Goal: Task Accomplishment & Management: Use online tool/utility

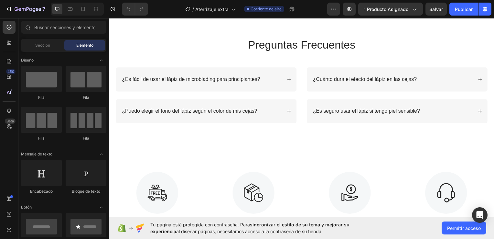
scroll to position [797, 0]
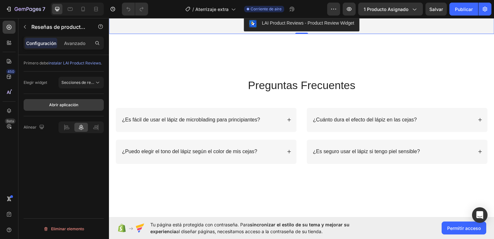
click at [81, 105] on button "Abrir aplicación" at bounding box center [64, 105] width 80 height 12
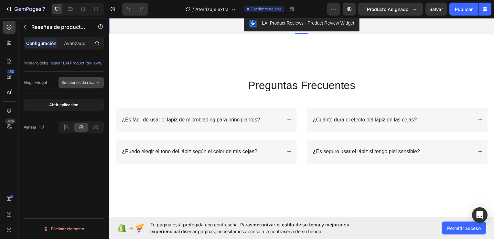
click at [93, 82] on span "Secciones de reseñas de productos" at bounding box center [93, 82] width 65 height 5
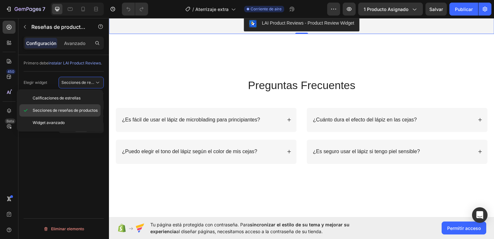
click at [67, 113] on span "Secciones de reseñas de productos" at bounding box center [65, 110] width 65 height 6
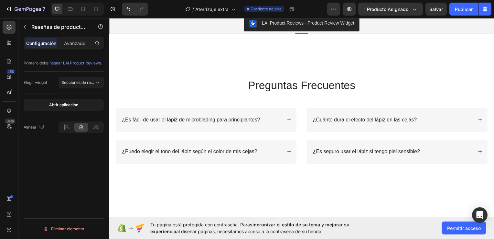
click at [75, 64] on span "instalar LAI Product Reviews" at bounding box center [75, 62] width 52 height 5
click at [75, 47] on div "Avanzado" at bounding box center [75, 43] width 32 height 10
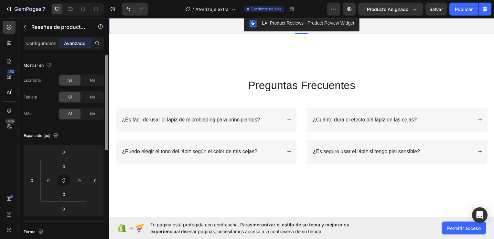
scroll to position [202, 0]
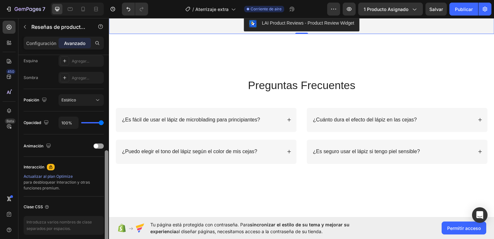
drag, startPoint x: 108, startPoint y: 103, endPoint x: 108, endPoint y: 125, distance: 21.7
click at [108, 125] on div at bounding box center [106, 156] width 5 height 202
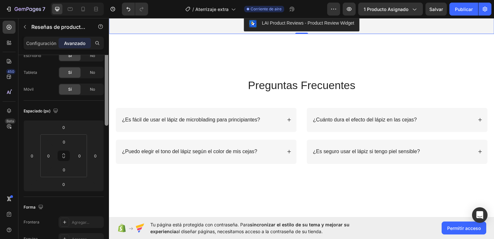
scroll to position [0, 0]
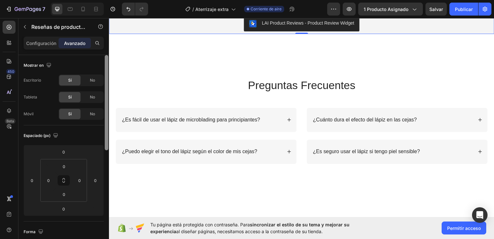
drag, startPoint x: 106, startPoint y: 165, endPoint x: 104, endPoint y: 43, distance: 122.3
click at [104, 43] on div "Configuración Avanzado Mostrar en Escritorio Sí No Tableta Sí No Móvil Sí No Es…" at bounding box center [63, 147] width 91 height 221
drag, startPoint x: 47, startPoint y: 50, endPoint x: 44, endPoint y: 43, distance: 7.0
click at [44, 43] on div "Configuración Avanzado" at bounding box center [63, 46] width 91 height 18
click at [44, 43] on p "Configuración" at bounding box center [41, 43] width 30 height 7
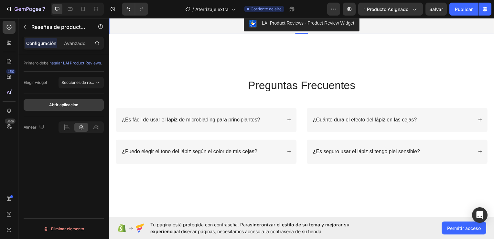
click at [79, 104] on button "Abrir aplicación" at bounding box center [64, 105] width 80 height 12
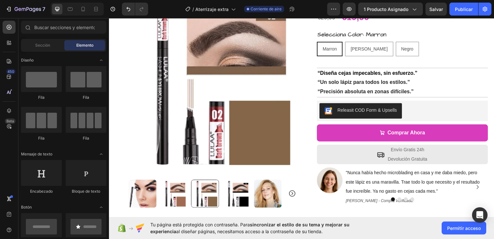
scroll to position [27, 0]
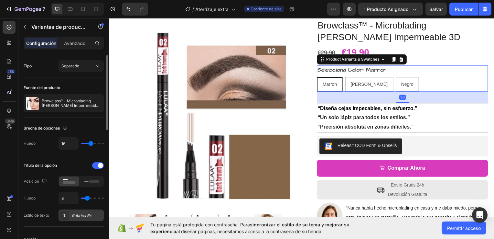
click at [88, 217] on div "Rúbrica 6*" at bounding box center [87, 216] width 30 height 6
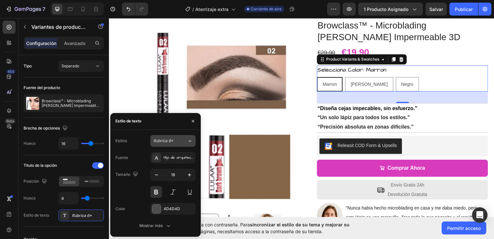
click at [168, 140] on span "Rúbrica 6*" at bounding box center [163, 141] width 20 height 6
click at [171, 159] on div "Hija de arquitectos" at bounding box center [179, 158] width 30 height 6
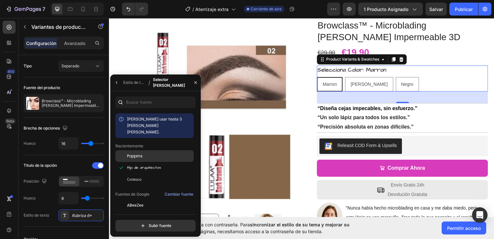
click at [147, 153] on div "Poppins" at bounding box center [159, 156] width 65 height 6
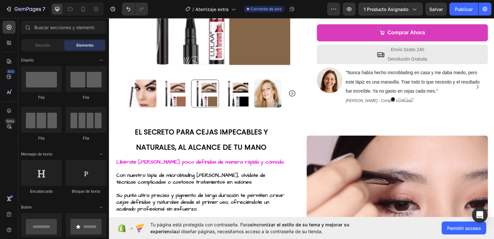
scroll to position [176, 0]
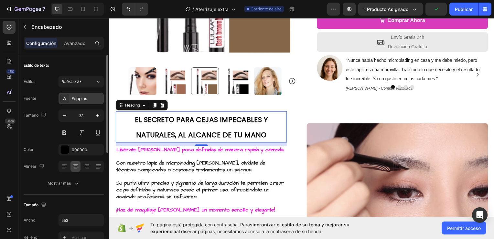
click at [87, 101] on div "Poppins" at bounding box center [87, 99] width 30 height 6
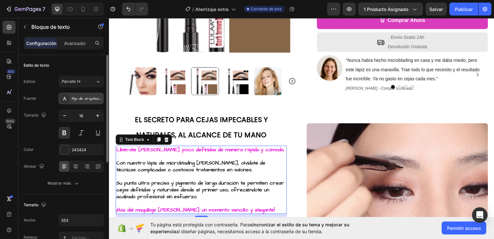
click at [92, 100] on div "Hija de arquitectos" at bounding box center [87, 99] width 30 height 6
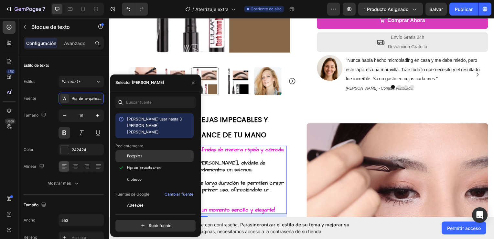
click at [136, 153] on span "Poppins" at bounding box center [135, 156] width 16 height 6
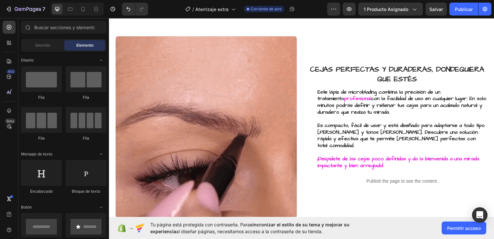
scroll to position [408, 0]
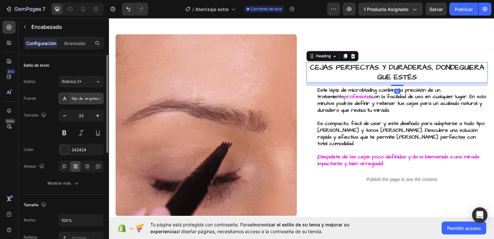
click at [92, 96] on div "Hija de arquitectos" at bounding box center [87, 99] width 30 height 6
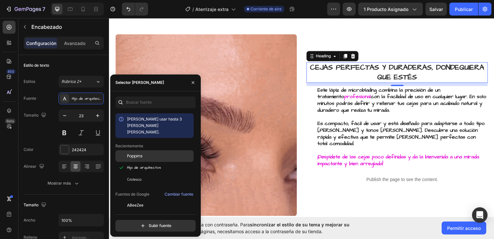
click at [140, 153] on span "Poppins" at bounding box center [135, 156] width 16 height 6
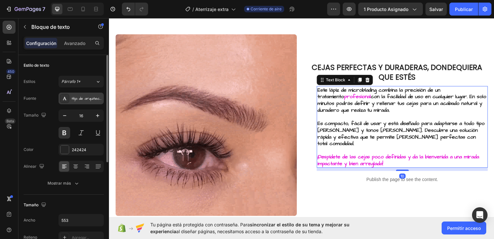
click at [92, 99] on div "Hija de arquitectos" at bounding box center [87, 99] width 30 height 6
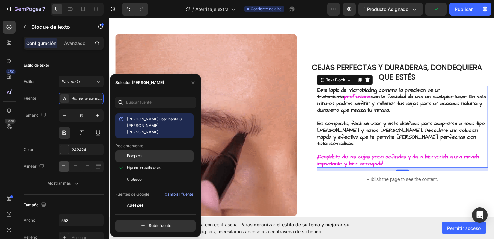
click at [146, 199] on div "Poppins" at bounding box center [154, 205] width 78 height 12
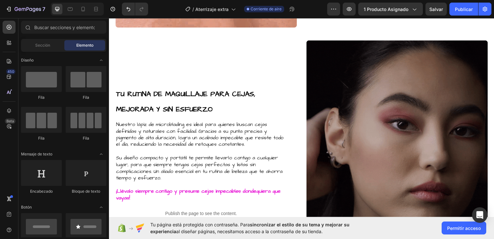
scroll to position [602, 0]
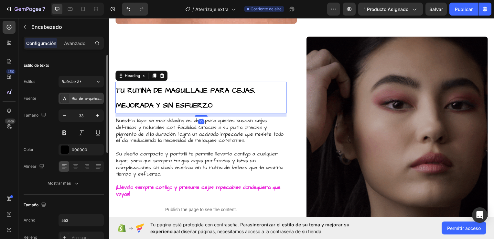
click at [92, 99] on div "Hija de arquitectos" at bounding box center [87, 99] width 30 height 6
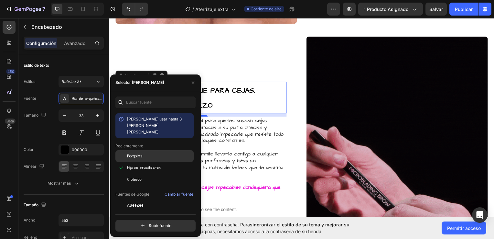
click at [144, 153] on div "Poppins" at bounding box center [159, 156] width 65 height 6
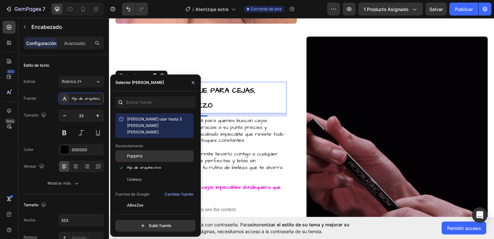
scroll to position [601, 0]
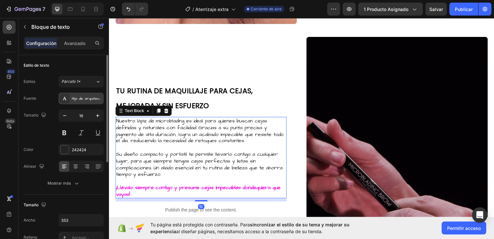
click at [90, 96] on div "Hija de arquitectos" at bounding box center [87, 99] width 30 height 6
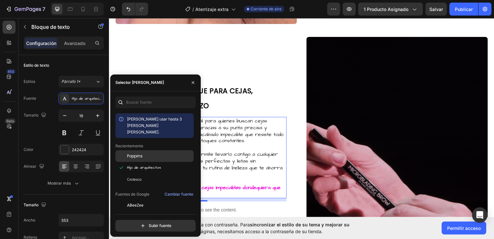
click at [132, 153] on span "Poppins" at bounding box center [135, 156] width 16 height 6
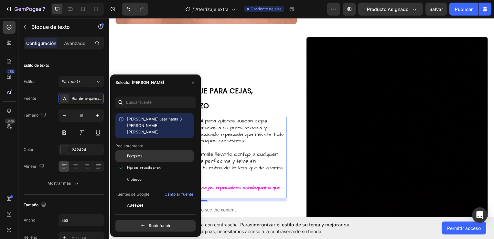
scroll to position [598, 0]
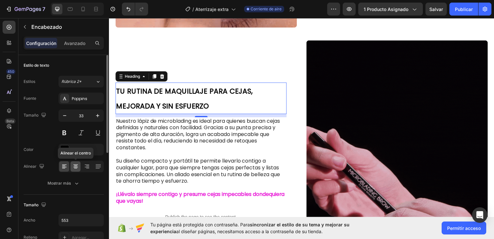
click at [80, 165] on div at bounding box center [76, 166] width 10 height 10
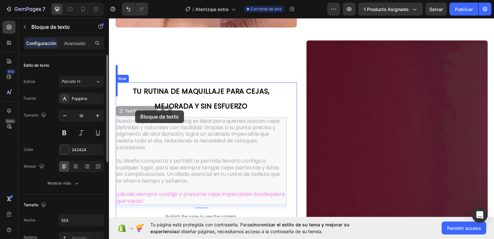
scroll to position [557, 0]
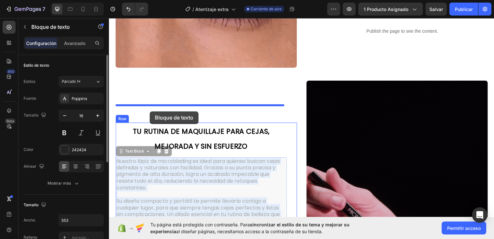
drag, startPoint x: 131, startPoint y: 111, endPoint x: 151, endPoint y: 112, distance: 19.4
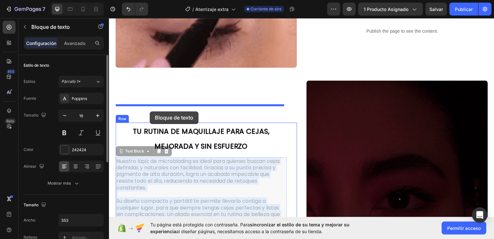
click at [151, 112] on div "Header EL SECRETO PARA [PERSON_NAME] IMPECABLES Y NATURALES, AL ALCANCE DE TU M…" at bounding box center [303, 102] width 388 height 1285
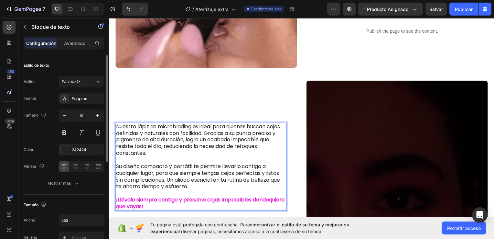
drag, startPoint x: 131, startPoint y: 117, endPoint x: 132, endPoint y: 120, distance: 3.4
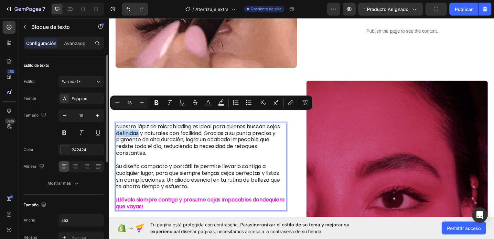
drag, startPoint x: 132, startPoint y: 117, endPoint x: 155, endPoint y: 117, distance: 22.3
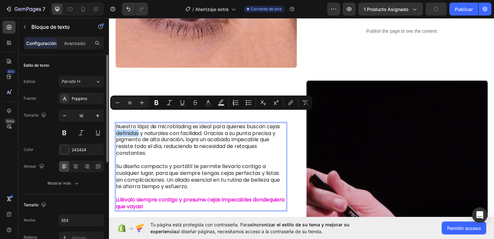
click at [155, 124] on p "Nuestro lápiz de microblading es ideal para quienes buscan cejas definidas y na…" at bounding box center [201, 141] width 171 height 34
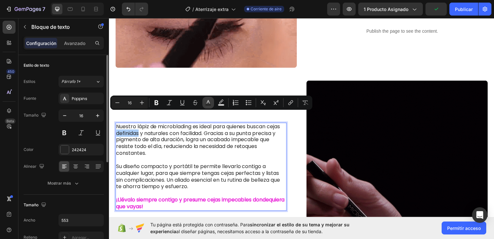
click at [209, 103] on icon "Barra de herramientas contextual del editor" at bounding box center [208, 102] width 6 height 6
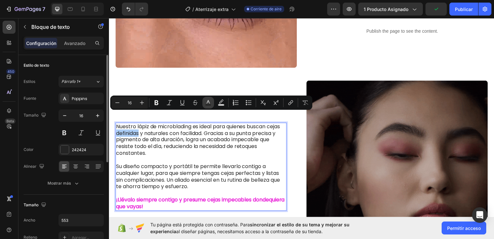
type input "242424"
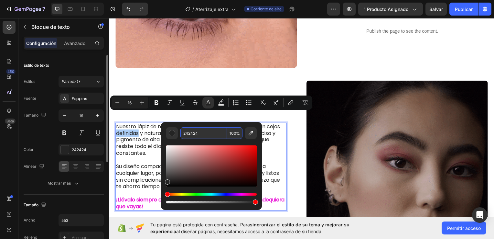
click at [200, 138] on input "242424" at bounding box center [203, 133] width 47 height 12
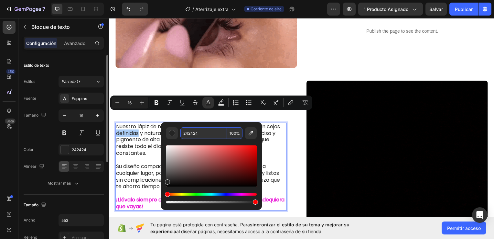
paste input "E817D6"
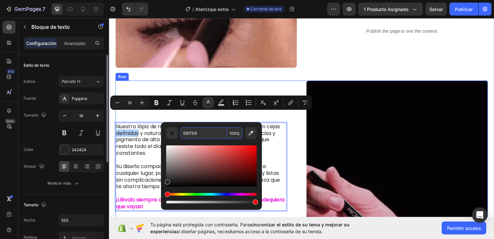
type input "E817D6"
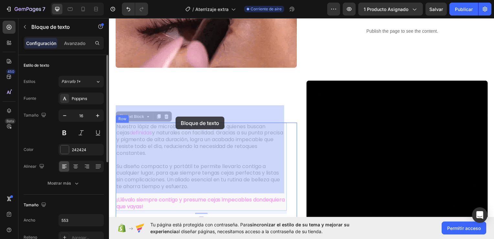
drag, startPoint x: 184, startPoint y: 117, endPoint x: 174, endPoint y: 117, distance: 10.4
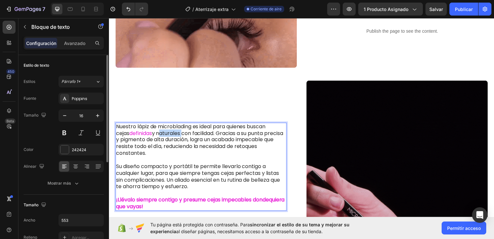
drag, startPoint x: 161, startPoint y: 116, endPoint x: 185, endPoint y: 118, distance: 24.0
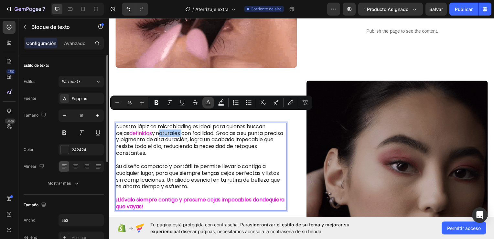
click at [213, 105] on button "Text Color" at bounding box center [208, 103] width 12 height 12
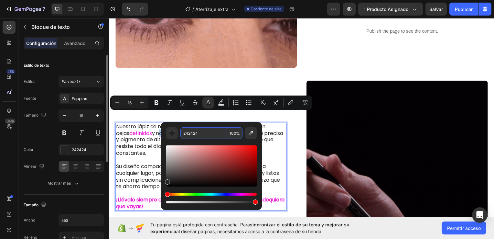
click at [195, 135] on input "242424" at bounding box center [203, 133] width 47 height 12
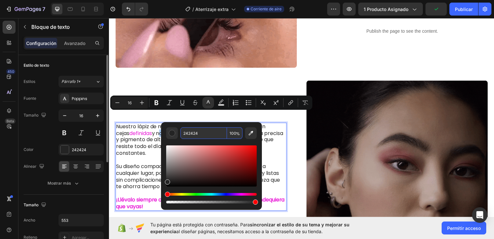
paste input "E817D6"
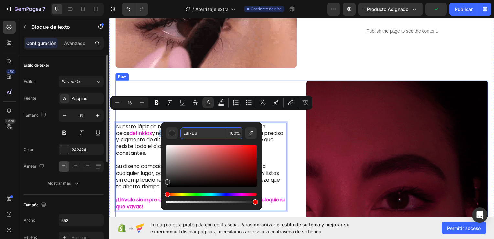
type input "E817D6"
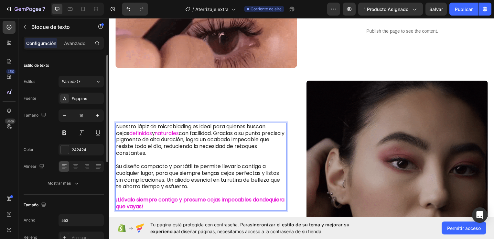
click at [148, 164] on p "Su diseño compacto y portátil te permite llevarlo contigo a cualquier lugar, pa…" at bounding box center [201, 177] width 171 height 27
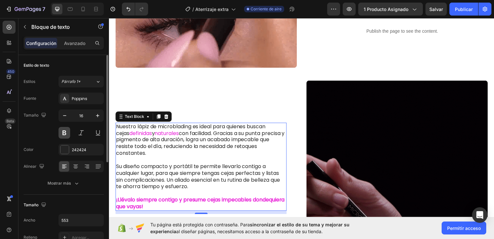
click at [67, 134] on button at bounding box center [65, 133] width 12 height 12
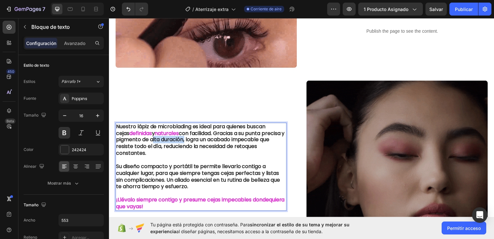
drag, startPoint x: 176, startPoint y: 124, endPoint x: 210, endPoint y: 125, distance: 33.3
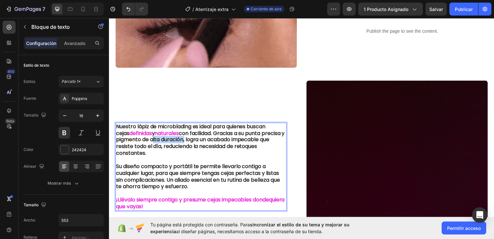
click at [210, 125] on p "Nuestro lápiz de microblading es ideal para quienes buscan [PERSON_NAME] defini…" at bounding box center [201, 141] width 171 height 34
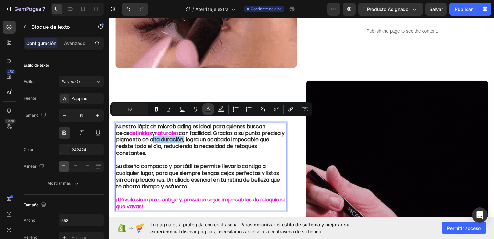
click at [205, 112] on rect "Barra de herramientas contextual del editor" at bounding box center [208, 112] width 6 height 2
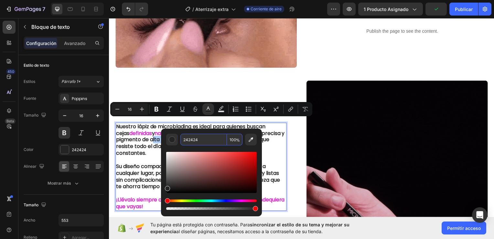
click at [197, 144] on input "242424" at bounding box center [203, 140] width 47 height 12
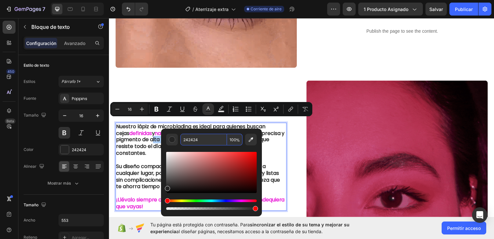
paste input "E817D6"
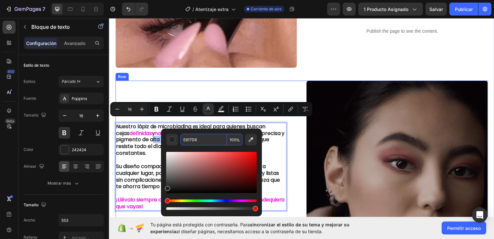
type input "E817D6"
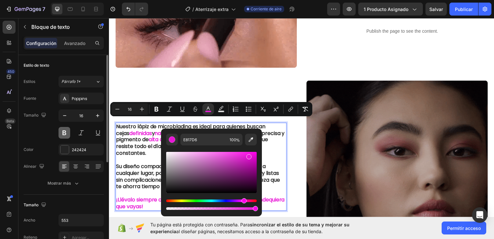
click at [68, 132] on button at bounding box center [65, 133] width 12 height 12
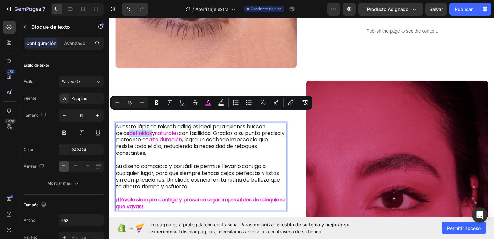
drag, startPoint x: 131, startPoint y: 116, endPoint x: 155, endPoint y: 118, distance: 24.0
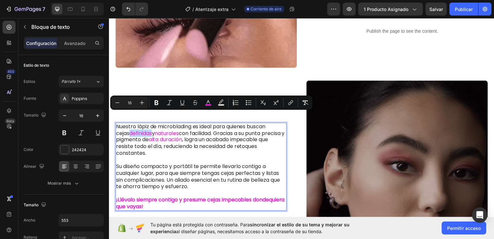
click at [155, 124] on p "Nuestro lápiz de microblading es ideal para quienes buscan [PERSON_NAME] defini…" at bounding box center [201, 141] width 171 height 34
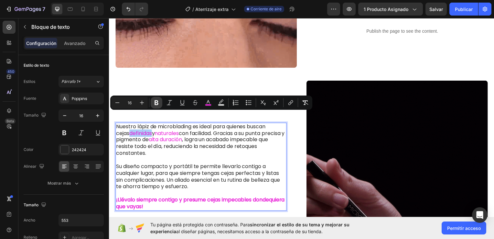
click at [158, 104] on icon "Barra de herramientas contextual del editor" at bounding box center [157, 102] width 4 height 5
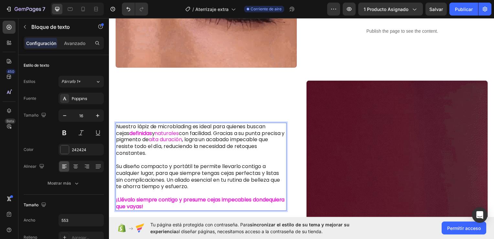
click at [164, 124] on p "Nuestro lápiz de microblading es ideal para quienes buscan [PERSON_NAME] defini…" at bounding box center [201, 141] width 171 height 34
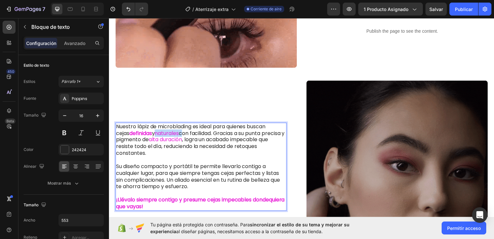
drag, startPoint x: 160, startPoint y: 116, endPoint x: 187, endPoint y: 116, distance: 26.2
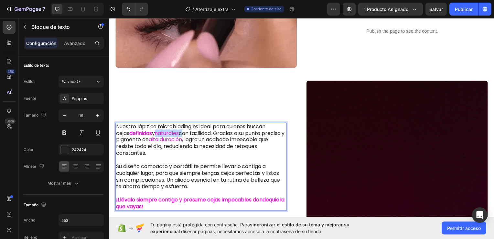
click at [187, 124] on p "Nuestro lápiz de microblading es ideal para quienes buscan [PERSON_NAME] defini…" at bounding box center [201, 141] width 171 height 34
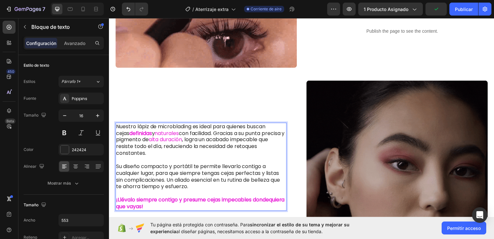
click at [170, 125] on p "Nuestro lápiz de microblading es ideal para quienes buscan [PERSON_NAME] defini…" at bounding box center [201, 141] width 171 height 34
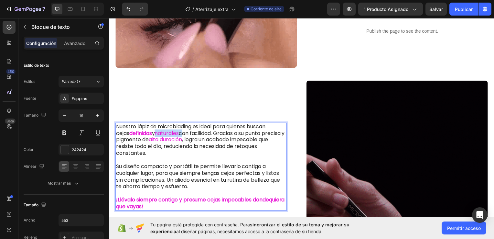
drag, startPoint x: 161, startPoint y: 116, endPoint x: 187, endPoint y: 117, distance: 25.6
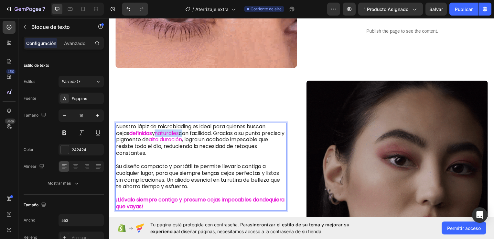
click at [187, 124] on p "Nuestro lápiz de microblading es ideal para quienes buscan [PERSON_NAME] defini…" at bounding box center [201, 141] width 171 height 34
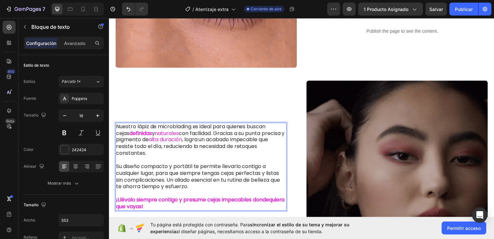
click at [182, 137] on span "alta duración" at bounding box center [166, 140] width 34 height 7
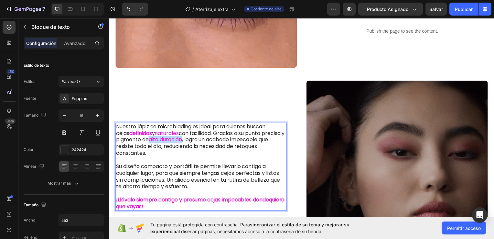
drag, startPoint x: 176, startPoint y: 125, endPoint x: 211, endPoint y: 126, distance: 34.6
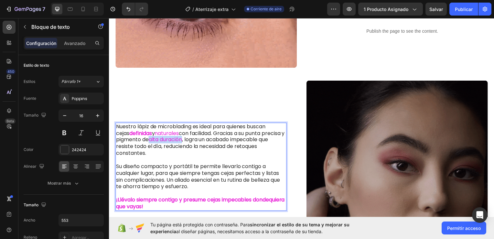
click at [211, 126] on p "Nuestro lápiz de microblading es ideal para quienes buscan [PERSON_NAME] defini…" at bounding box center [201, 141] width 171 height 34
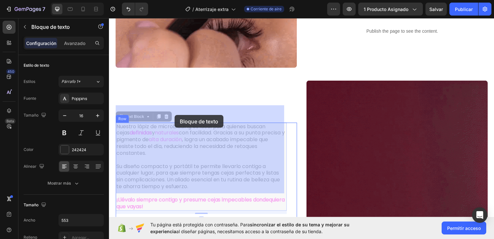
drag, startPoint x: 161, startPoint y: 115, endPoint x: 176, endPoint y: 115, distance: 14.2
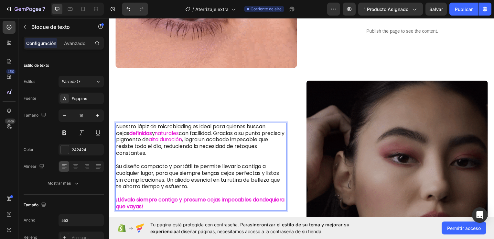
drag, startPoint x: 161, startPoint y: 116, endPoint x: 173, endPoint y: 115, distance: 11.3
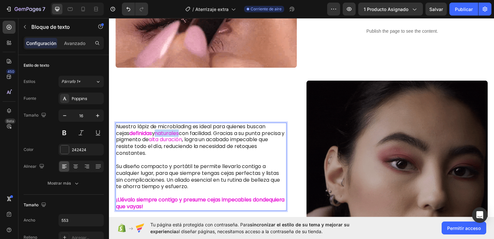
drag, startPoint x: 161, startPoint y: 116, endPoint x: 186, endPoint y: 117, distance: 24.9
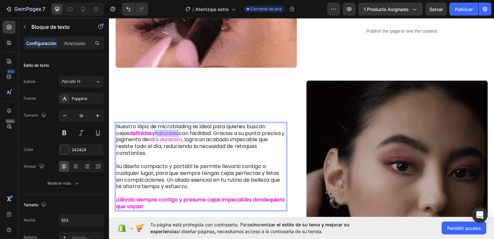
click at [186, 124] on p "Nuestro lápiz de microblading es ideal para quienes buscan [PERSON_NAME] defini…" at bounding box center [201, 141] width 171 height 34
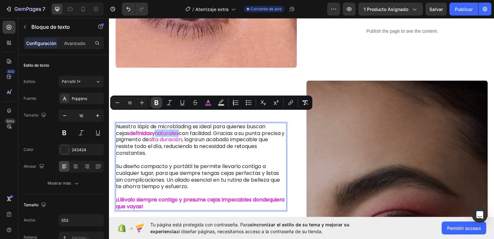
click at [156, 103] on icon "Barra de herramientas contextual del editor" at bounding box center [156, 102] width 6 height 6
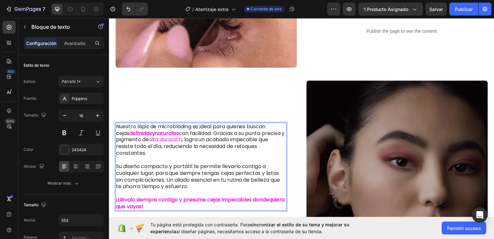
click at [169, 158] on p "Rich Text Editor. Editing area: main" at bounding box center [201, 161] width 171 height 7
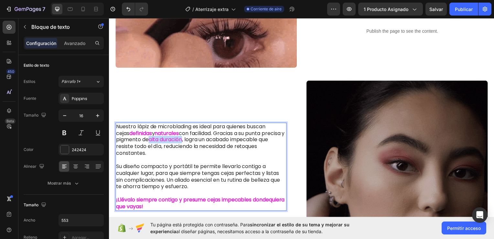
drag, startPoint x: 176, startPoint y: 125, endPoint x: 211, endPoint y: 124, distance: 35.0
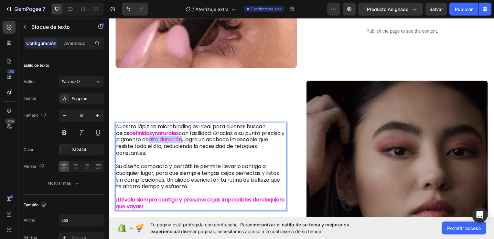
click at [211, 124] on p "Nuestro lápiz de microblading es ideal para quienes buscan [PERSON_NAME] defini…" at bounding box center [201, 141] width 171 height 34
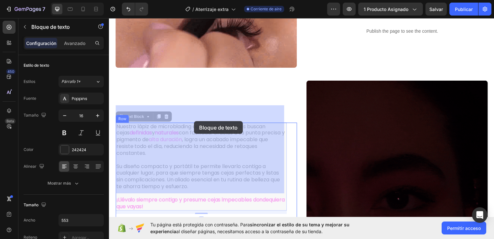
drag, startPoint x: 176, startPoint y: 123, endPoint x: 195, endPoint y: 122, distance: 18.8
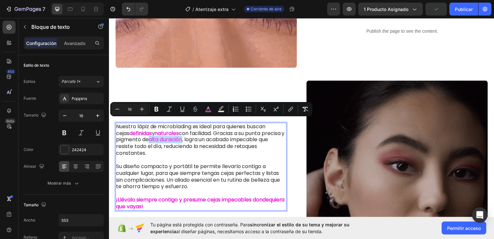
drag, startPoint x: 176, startPoint y: 123, endPoint x: 210, endPoint y: 123, distance: 34.3
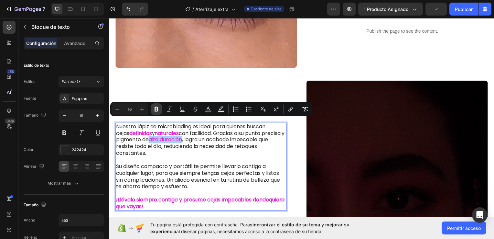
click at [161, 110] on button "Bold" at bounding box center [157, 109] width 12 height 12
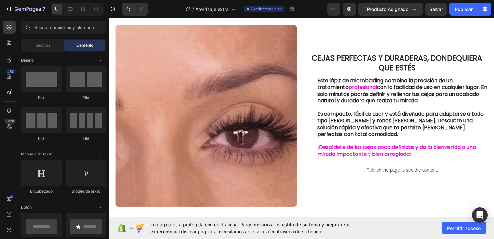
scroll to position [407, 0]
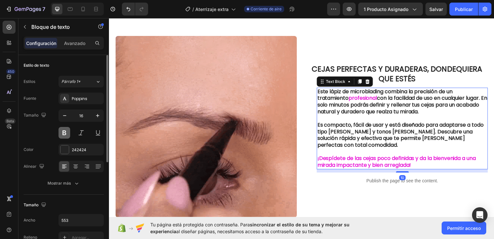
click at [65, 133] on button at bounding box center [65, 133] width 12 height 12
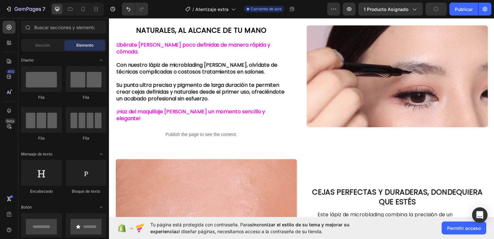
scroll to position [213, 0]
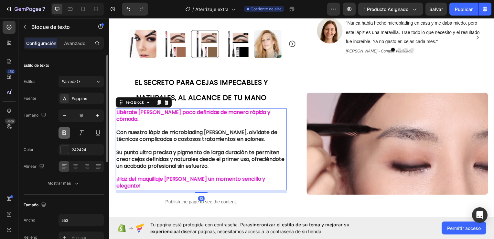
click at [61, 133] on button at bounding box center [65, 133] width 12 height 12
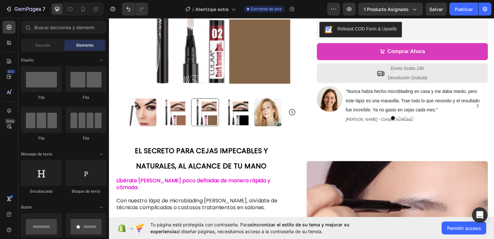
scroll to position [0, 0]
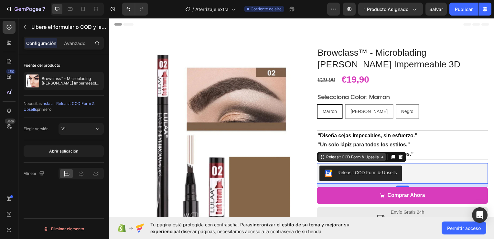
click at [384, 158] on icon at bounding box center [384, 157] width 5 height 5
click at [393, 158] on icon at bounding box center [395, 158] width 4 height 5
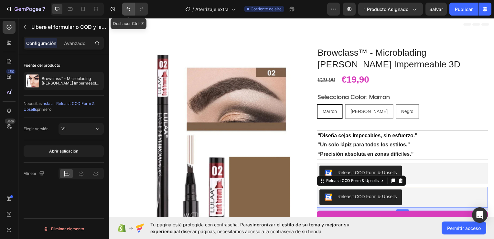
click at [126, 11] on icon "Deshacer/Rehacer" at bounding box center [128, 9] width 6 height 6
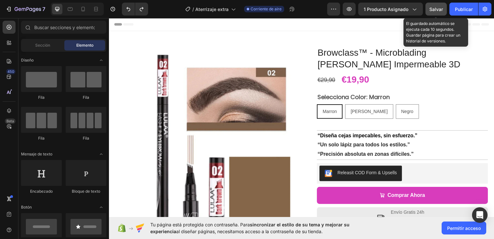
click at [428, 9] on button "Salvar" at bounding box center [436, 9] width 21 height 13
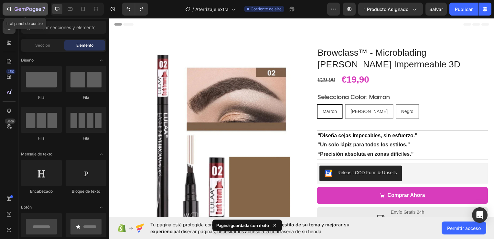
click at [5, 9] on icon "button" at bounding box center [8, 9] width 6 height 6
